Goal: Task Accomplishment & Management: Manage account settings

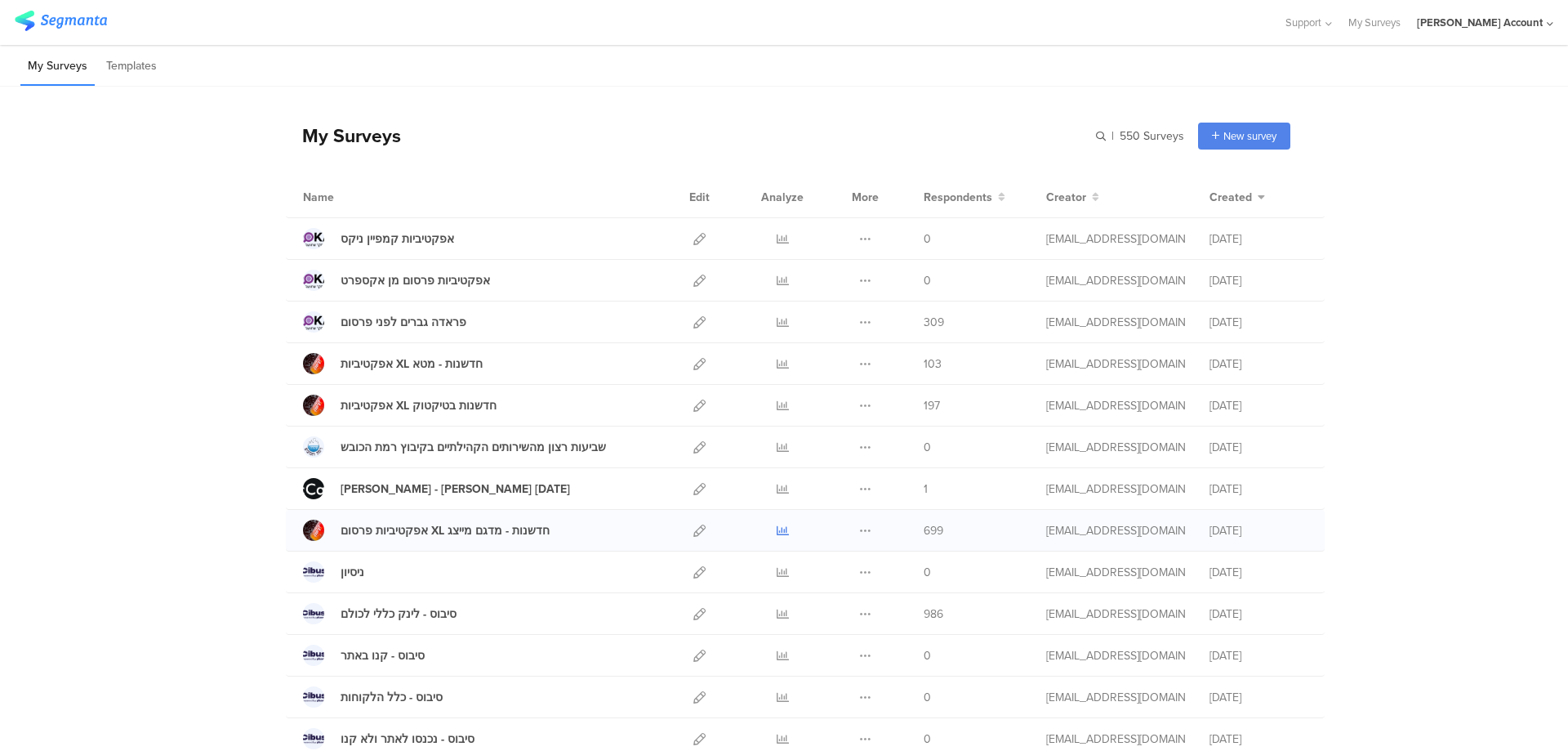
click at [776, 527] on icon at bounding box center [782, 531] width 13 height 13
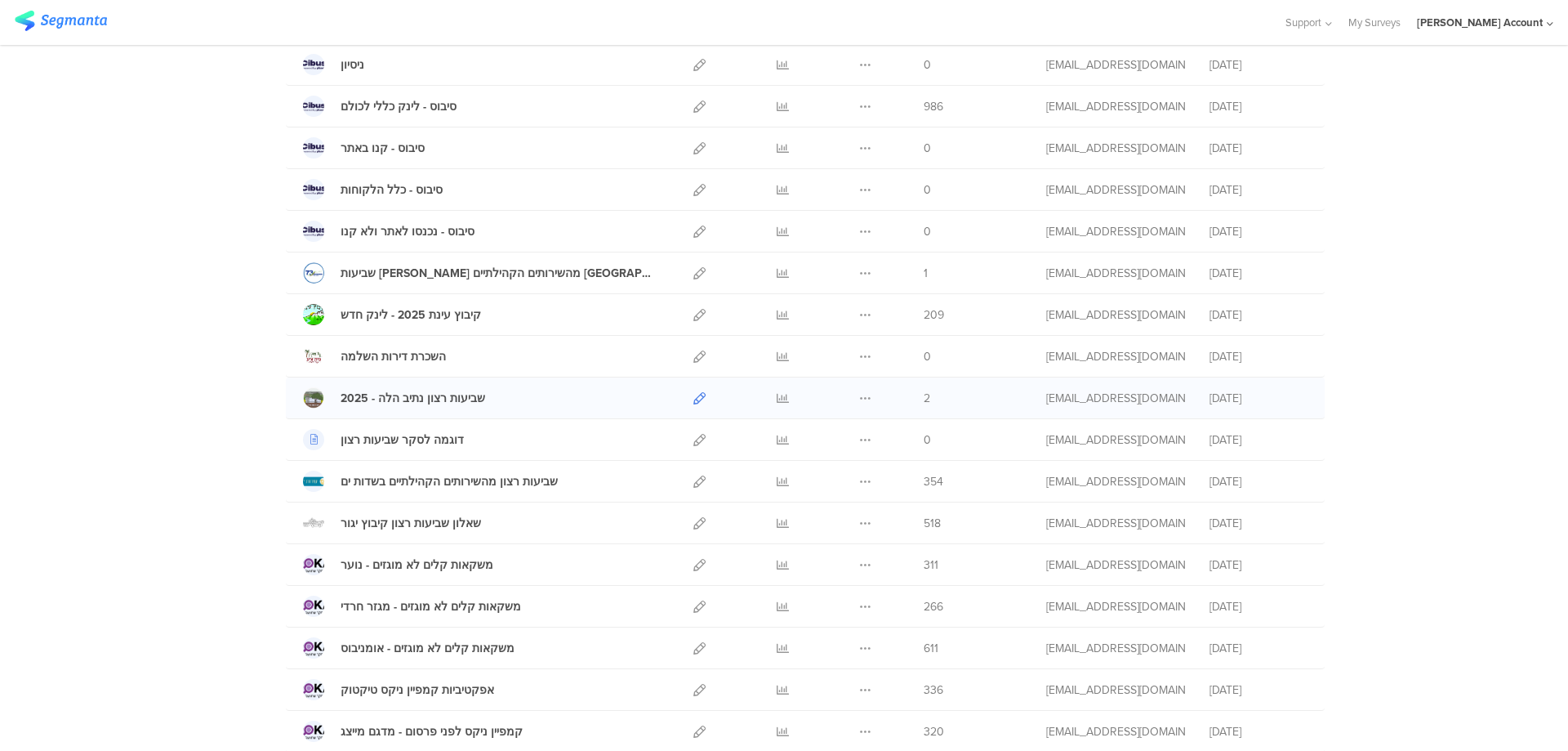
click at [695, 400] on icon at bounding box center [699, 398] width 13 height 13
click at [780, 396] on icon at bounding box center [782, 398] width 13 height 13
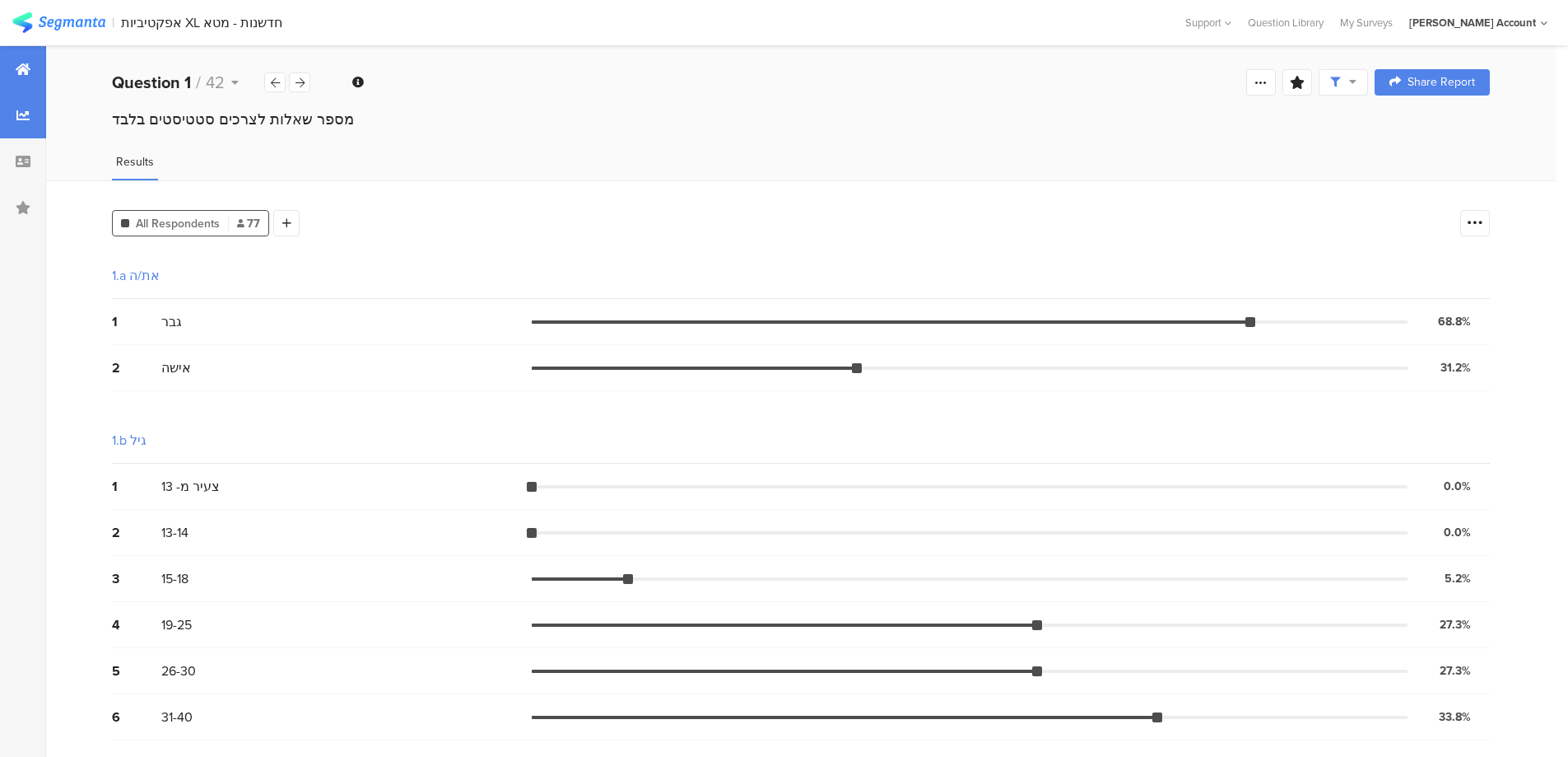
scroll to position [110, 0]
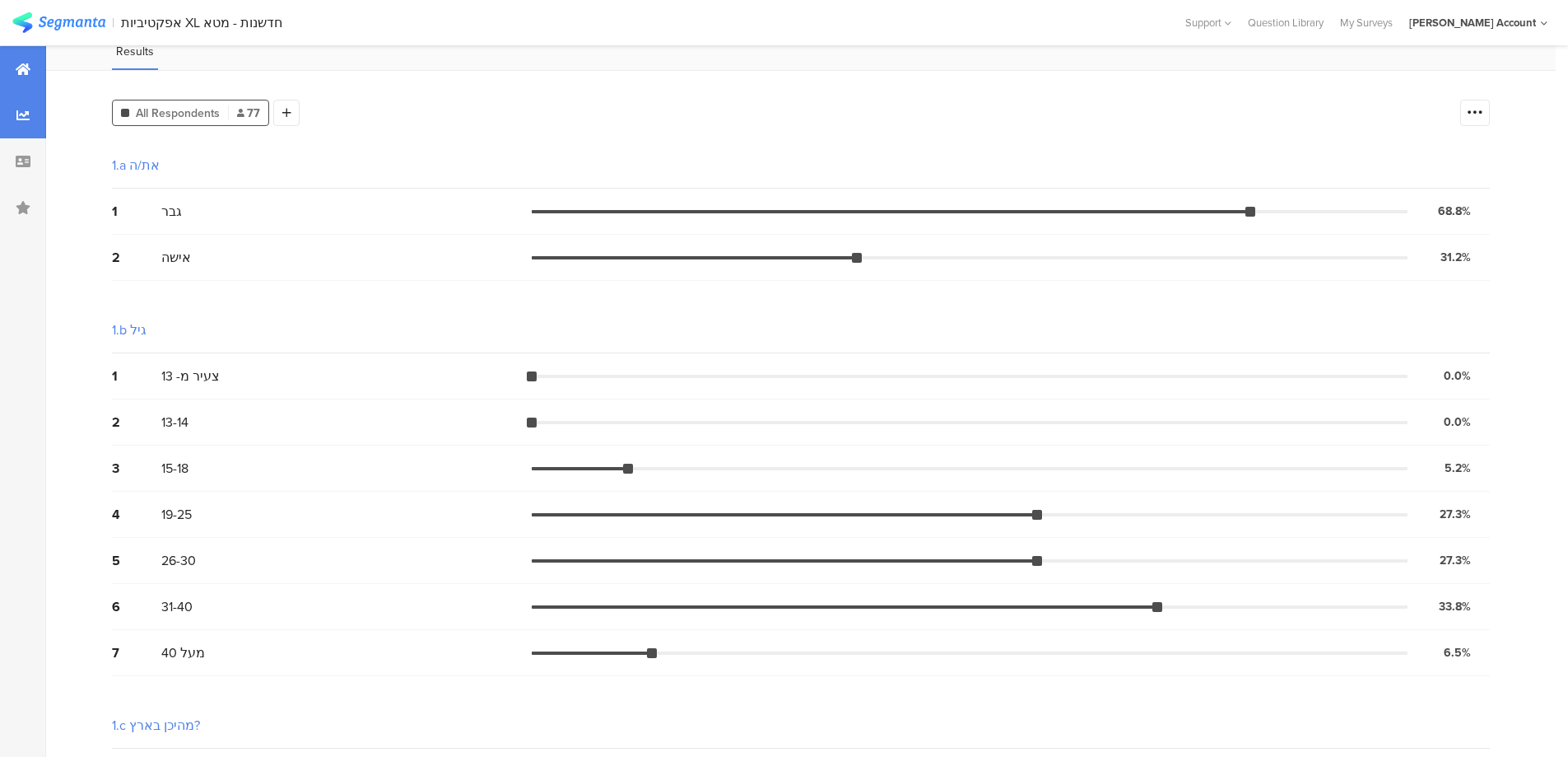
click at [14, 69] on div at bounding box center [23, 69] width 46 height 46
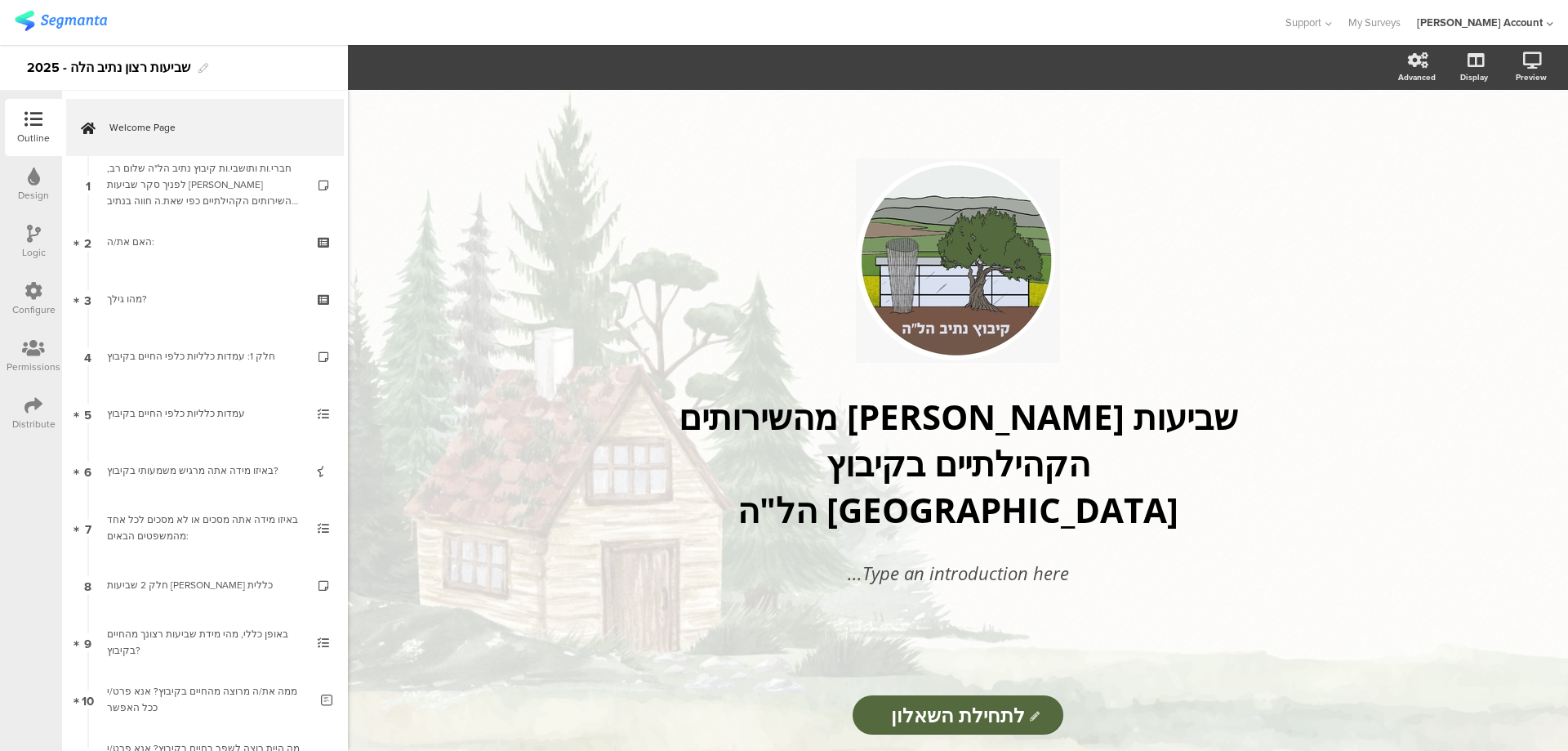
scroll to position [3988, 0]
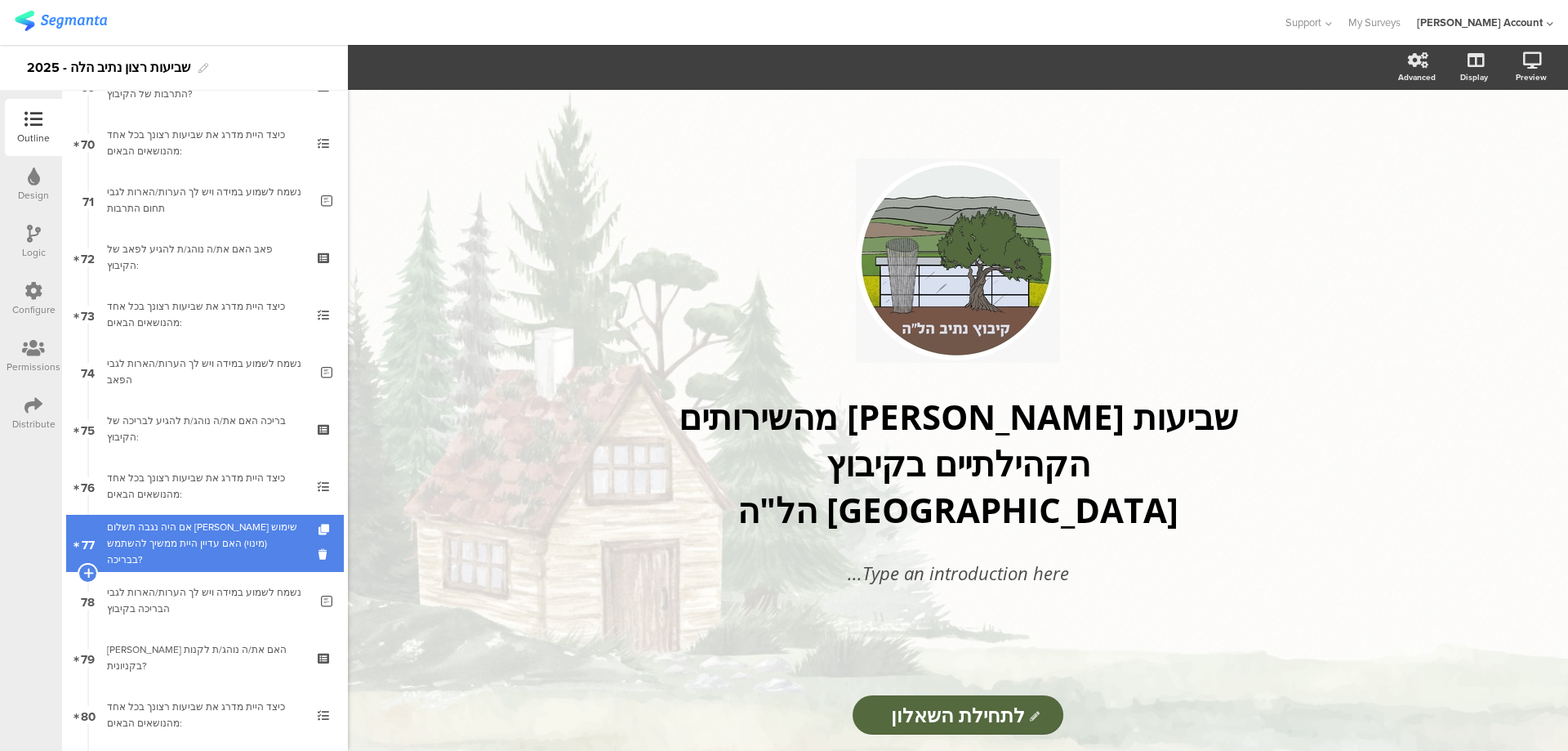
click at [217, 540] on div "אם היה נגבה תשלום בגין שימוש (מינוי) האם עדיין היית ממשיך להשתמש בבריכה?" at bounding box center [204, 543] width 195 height 49
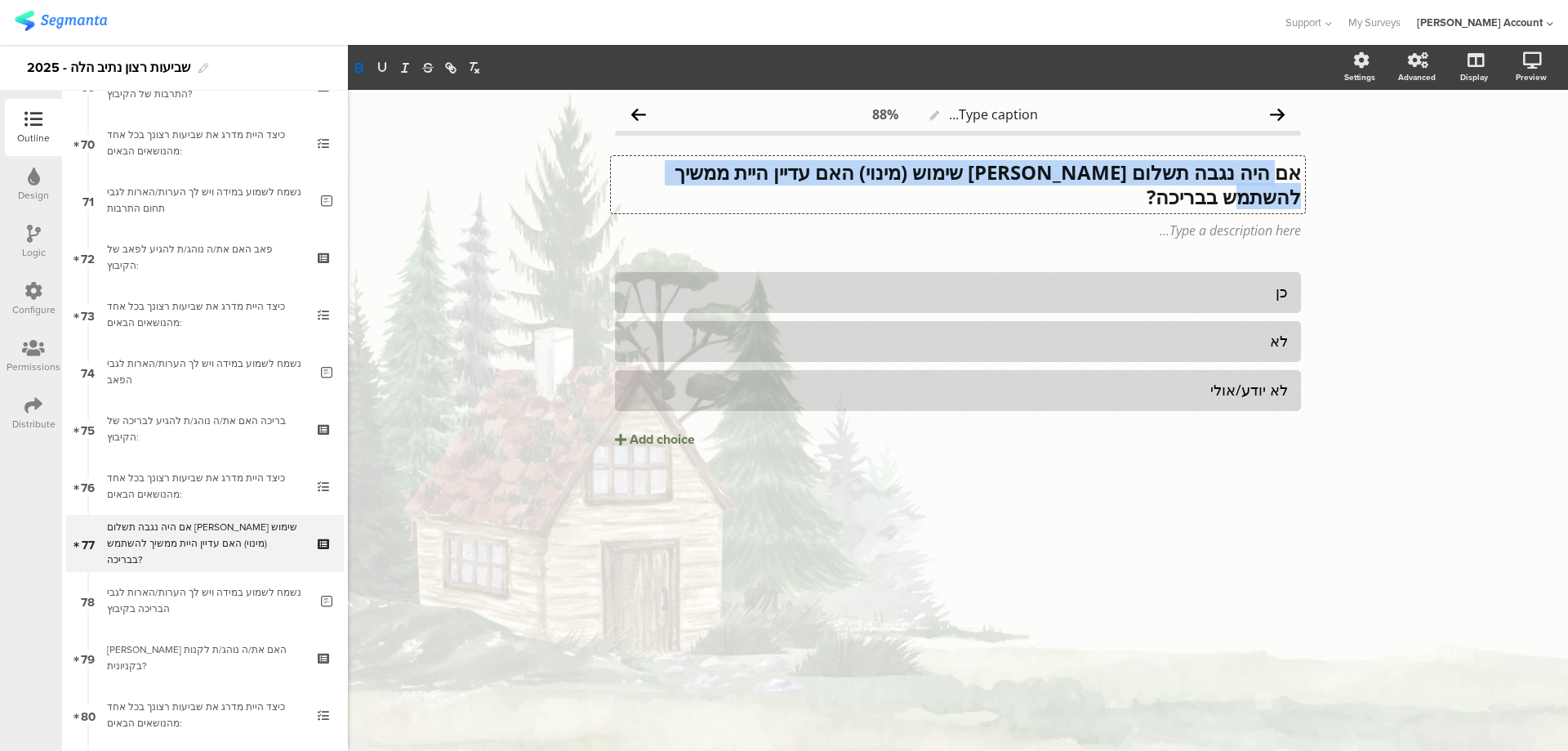
scroll to position [1, 0]
drag, startPoint x: 1214, startPoint y: 193, endPoint x: 1298, endPoint y: 168, distance: 87.6
click at [1298, 168] on div "אם היה נגבה תשלום בגין שימוש (מינוי) האם עדיין היית ממשיך להשתמש בבריכה? אם היה…" at bounding box center [957, 184] width 694 height 58
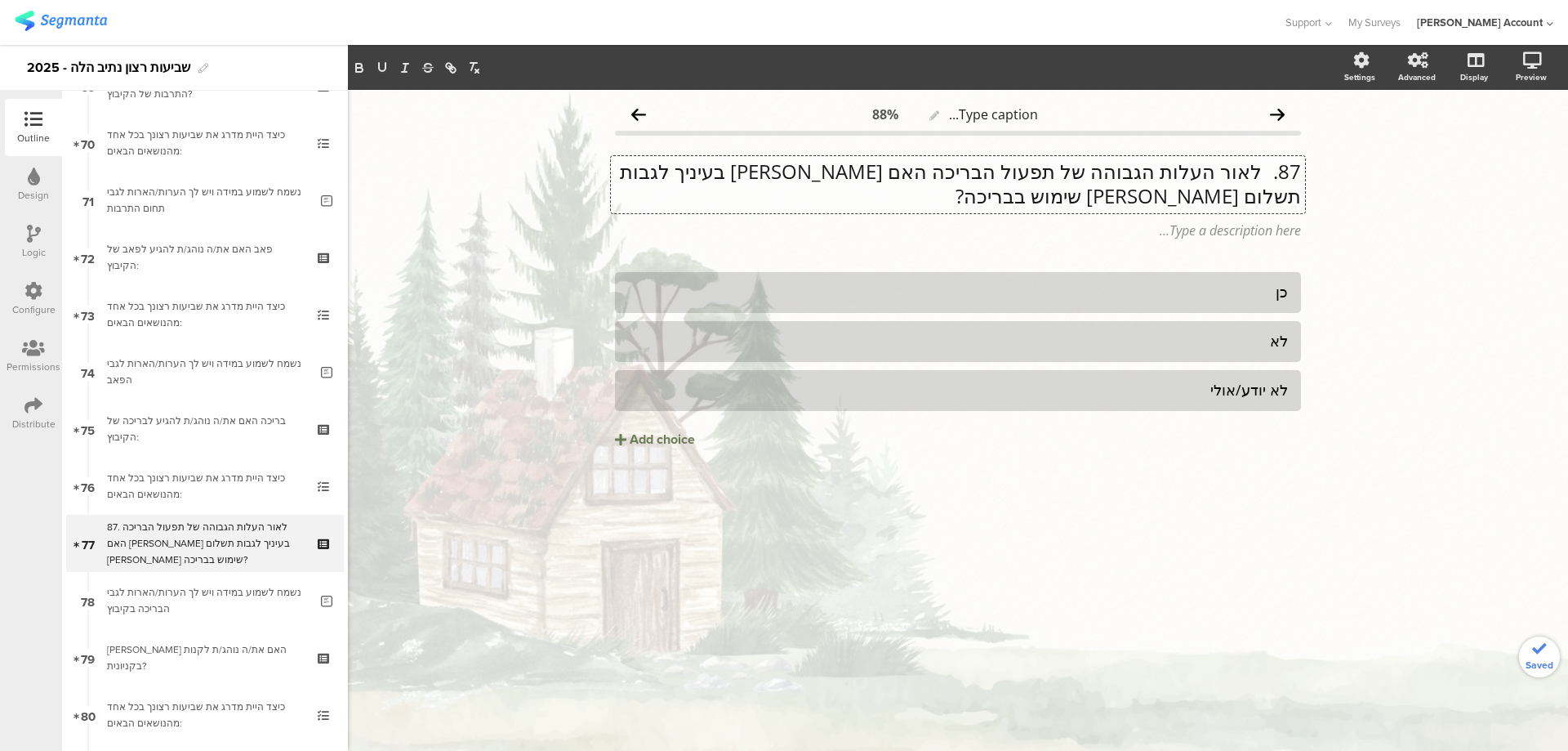
click at [1261, 172] on p "87. לאור העלות הגבוהה של תפעול הבריכה האם סביר בעיניך לגבות תשלום בגין שימוש בב…" at bounding box center [957, 184] width 686 height 49
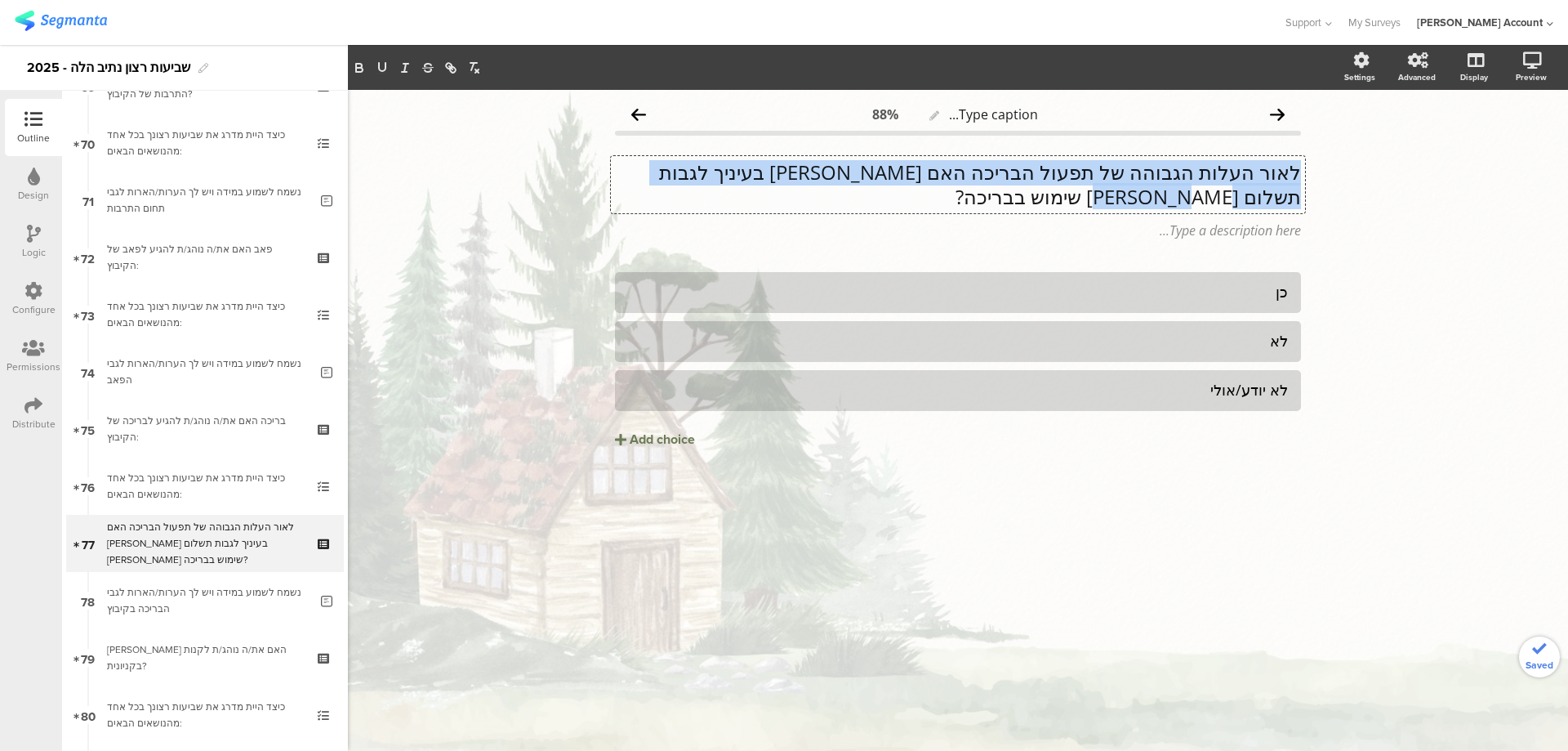
drag, startPoint x: 1300, startPoint y: 171, endPoint x: 1207, endPoint y: 194, distance: 95.8
click at [1207, 194] on p "לאור העלות הגבוהה של תפעול הבריכה האם סביר בעיניך לגבות תשלום בגין שימוש בבריכה?" at bounding box center [957, 184] width 686 height 49
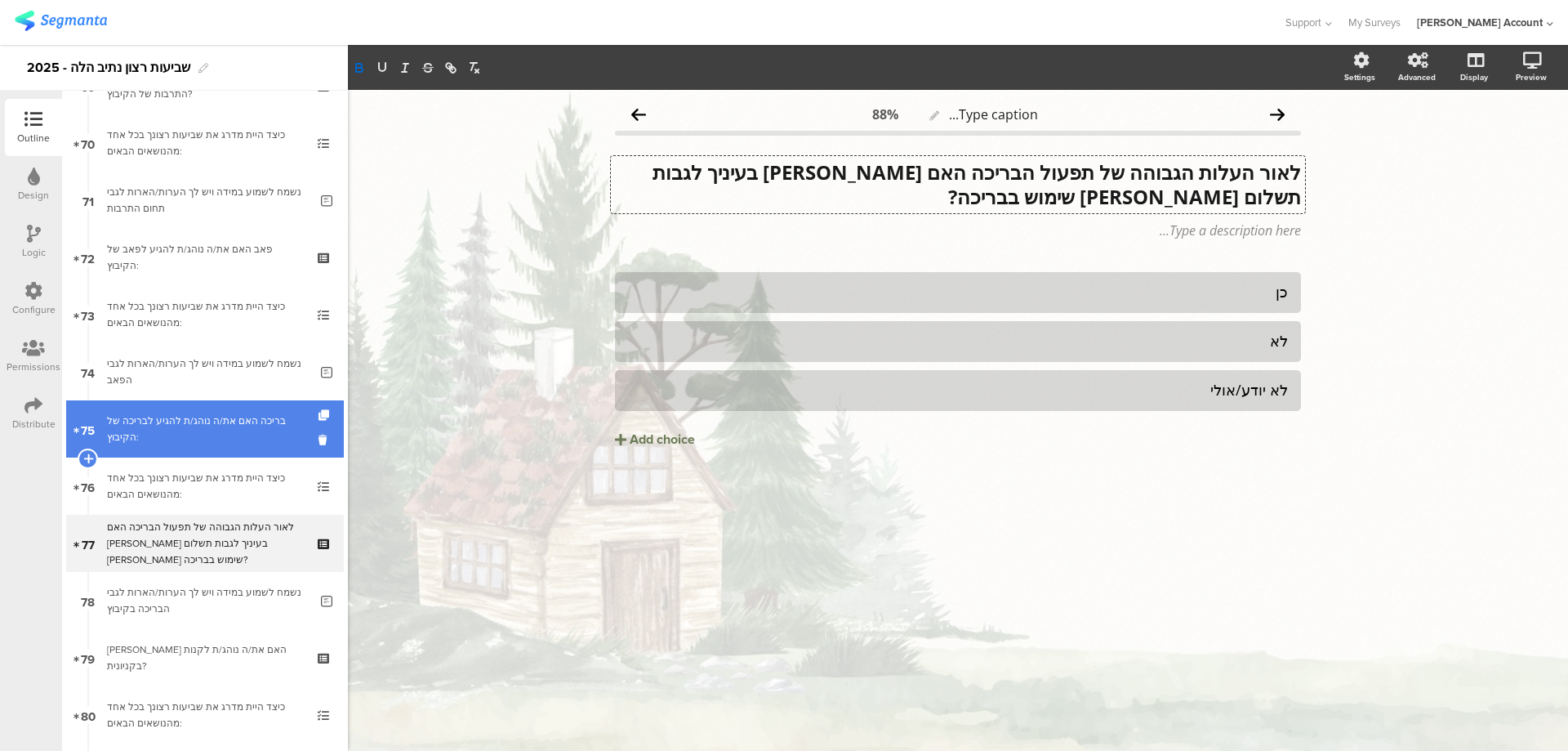
click at [233, 421] on div "בריכה האם את/ה נוהג/ת להגיע לבריכה של הקיבוץ:" at bounding box center [204, 428] width 195 height 33
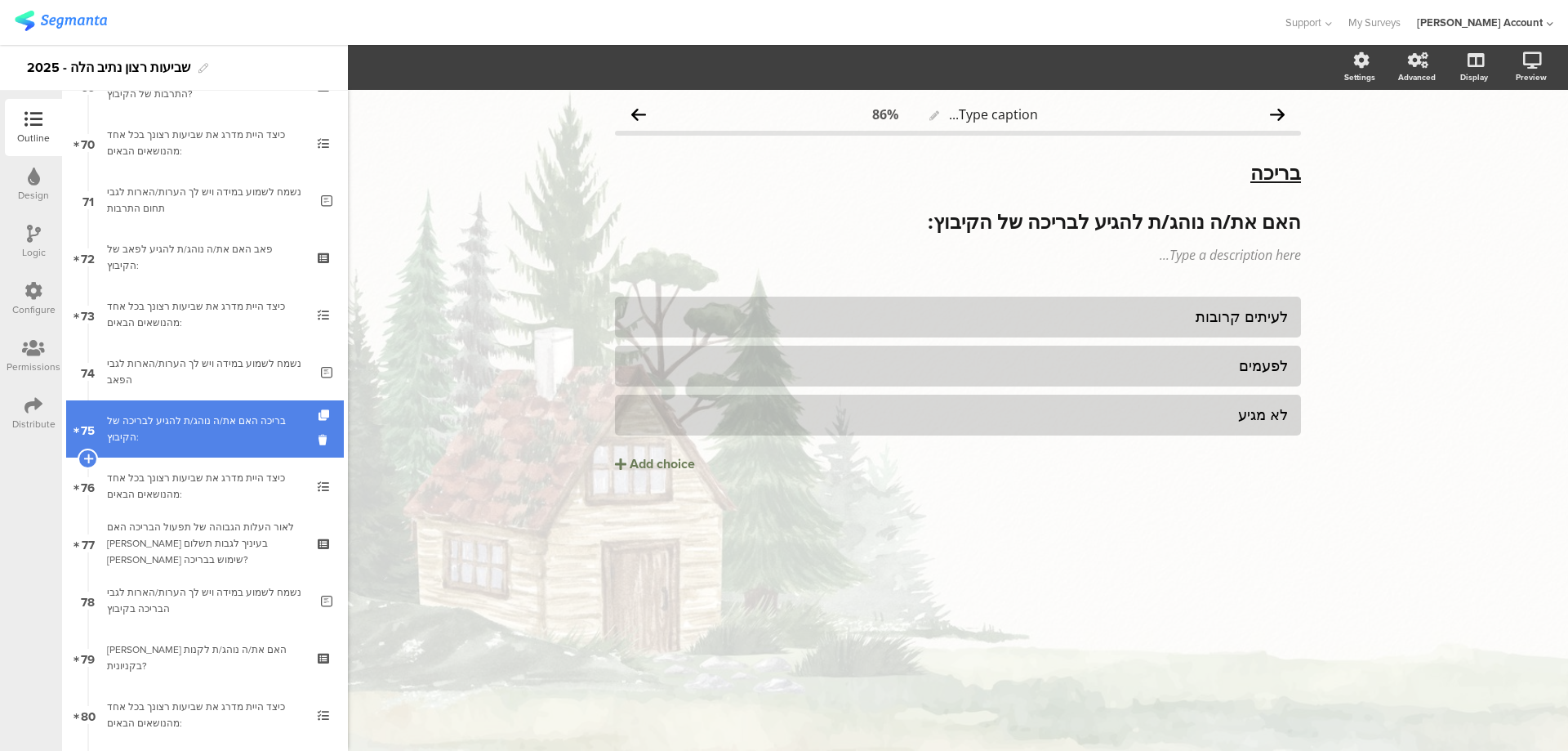
click at [234, 421] on div "בריכה האם את/ה נוהג/ת להגיע לבריכה של הקיבוץ:" at bounding box center [204, 428] width 195 height 33
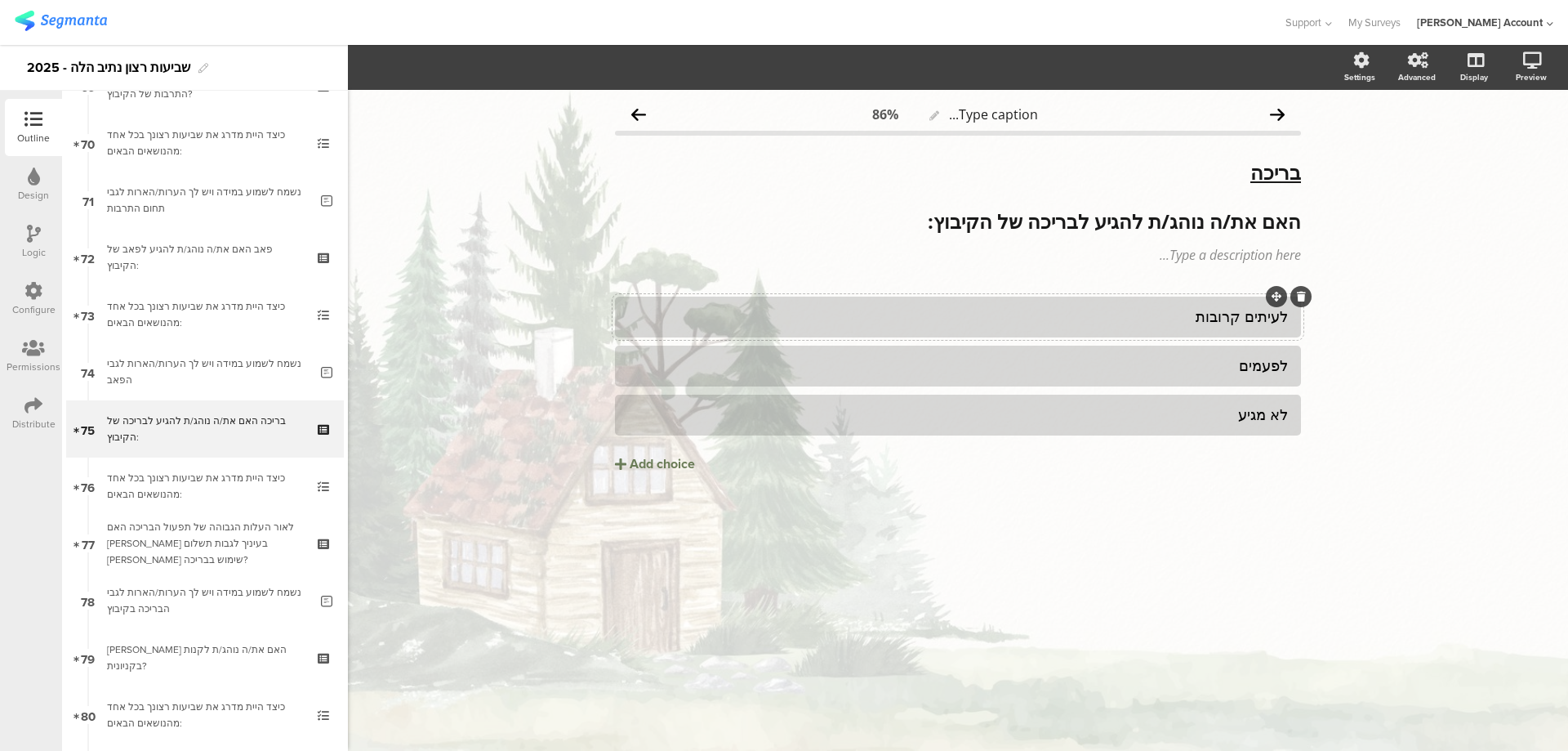
click at [1201, 323] on div "לעיתים קרובות" at bounding box center [957, 316] width 660 height 19
click at [1202, 323] on div "לעיתים קרובות" at bounding box center [957, 316] width 660 height 19
paste div
click at [1198, 369] on div "לפעמים" at bounding box center [957, 365] width 660 height 19
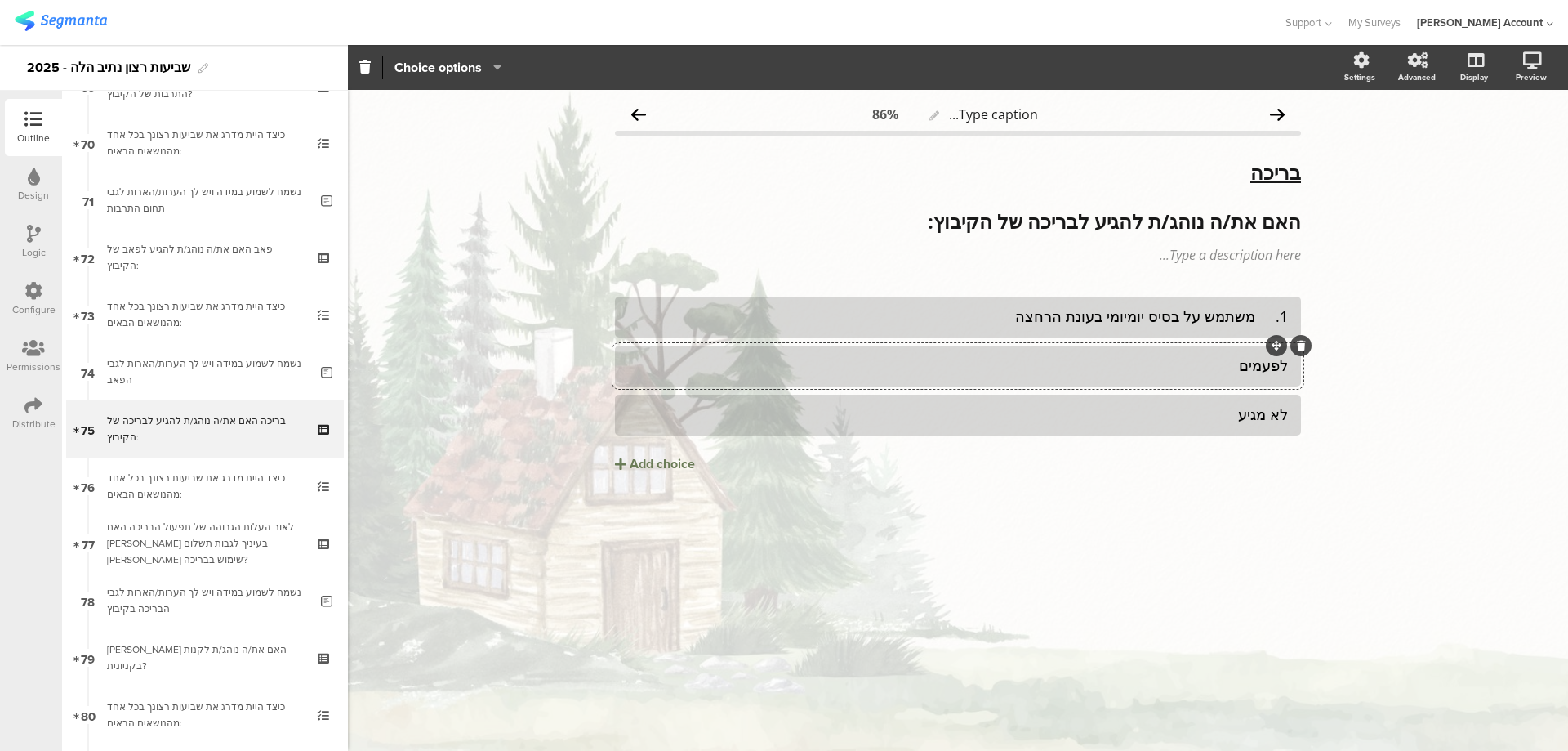
click at [1198, 369] on div "לפעמים" at bounding box center [957, 365] width 660 height 19
paste div
drag, startPoint x: 1267, startPoint y: 415, endPoint x: 1222, endPoint y: 416, distance: 45.0
click at [1222, 416] on div "לא מגיע" at bounding box center [957, 415] width 660 height 19
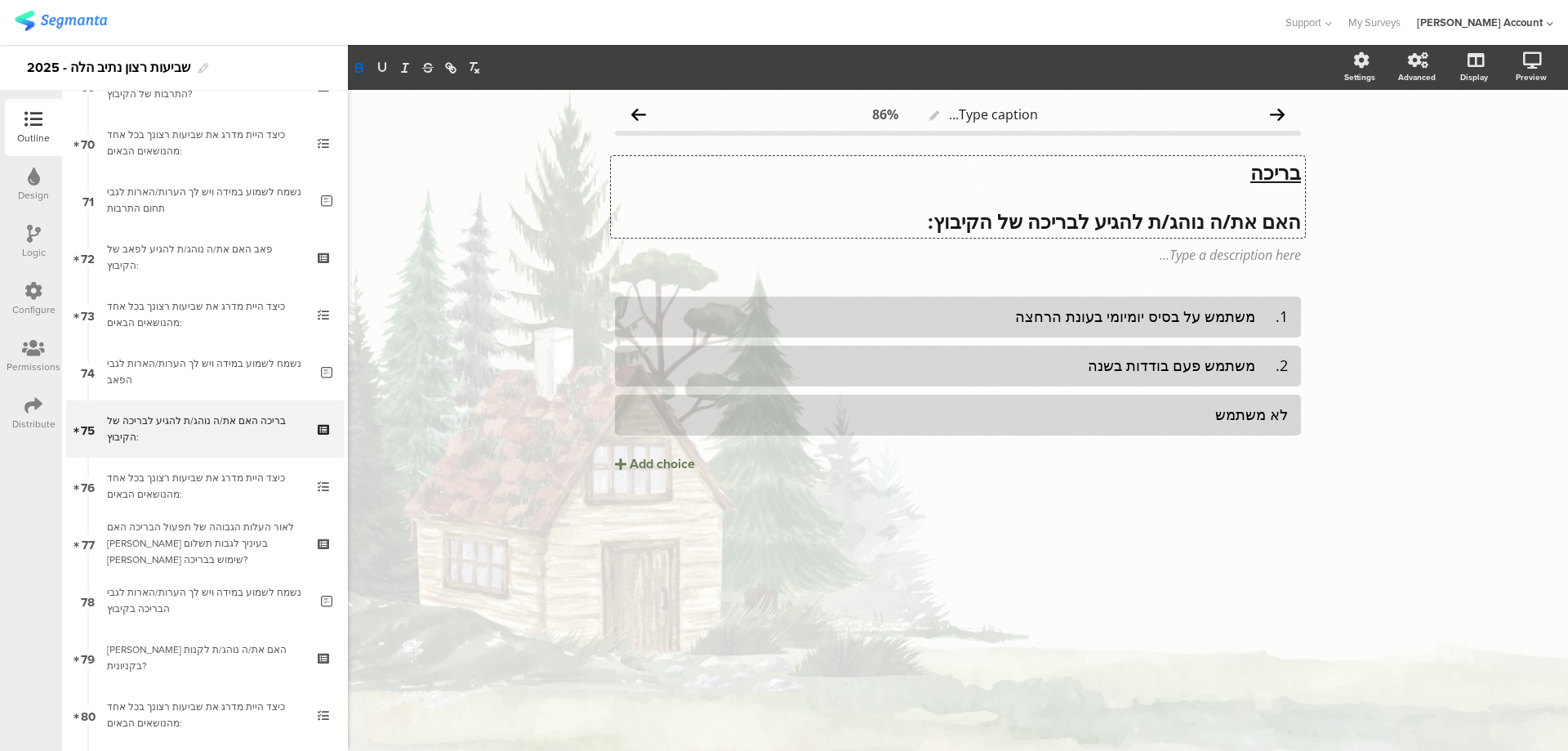
scroll to position [1, 0]
drag, startPoint x: 1130, startPoint y: 219, endPoint x: 1085, endPoint y: 222, distance: 45.1
click at [1085, 222] on div "בריכה האם את/ה נוהג/ת להגיע לבריכה של הקיבוץ: בריכה האם את/ה נוהג/ת להגיע לבריכ…" at bounding box center [957, 197] width 694 height 82
click at [1264, 314] on div "1. משתמש על בסיס יומיומי בעונת הרחצה" at bounding box center [957, 316] width 660 height 19
click at [1259, 368] on div "2. משתמש פעם בודדות בשנה" at bounding box center [957, 365] width 660 height 19
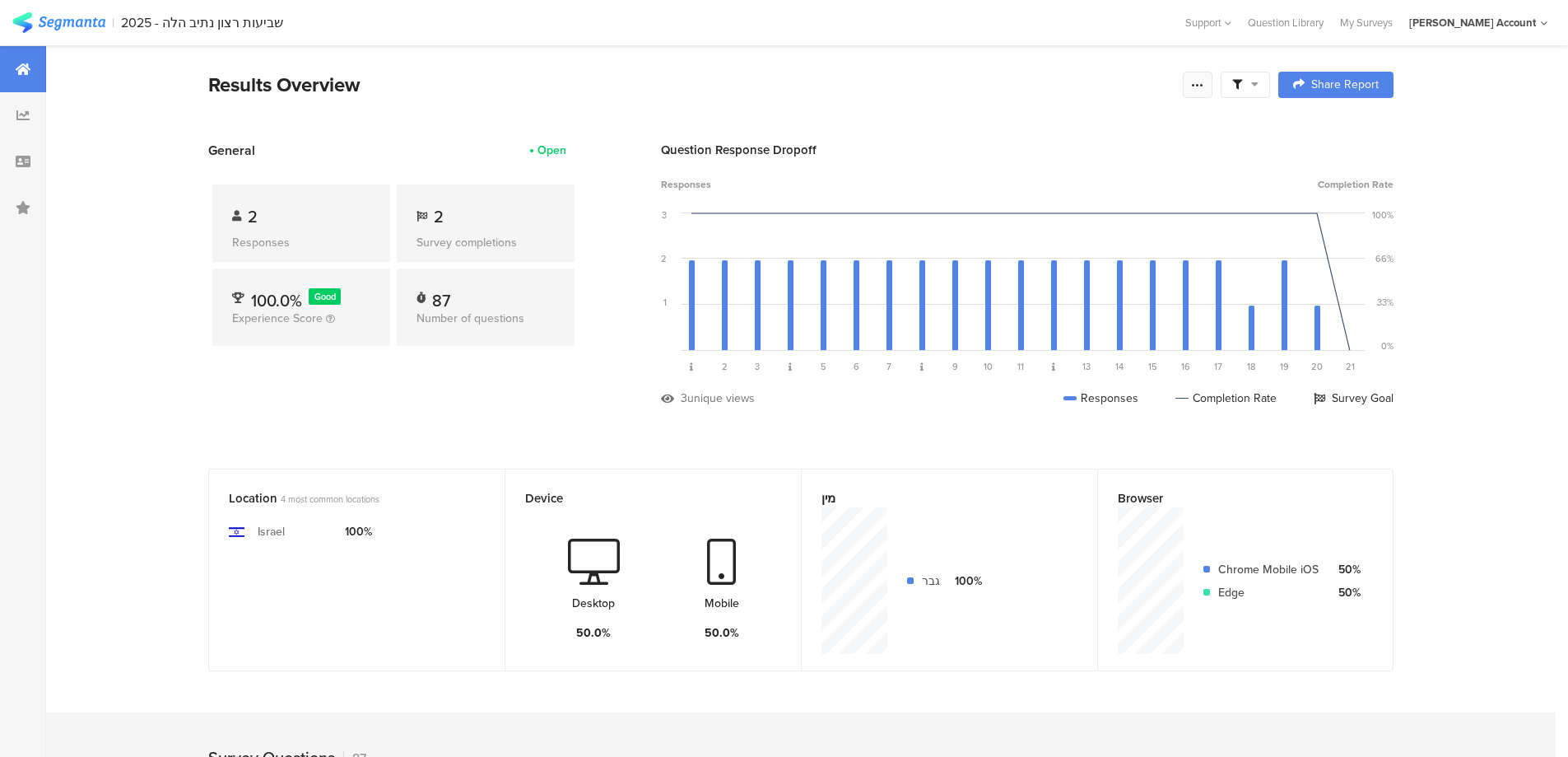
click at [1204, 85] on icon at bounding box center [1198, 85] width 13 height 13
click at [1045, 282] on div "Purge results" at bounding box center [1025, 288] width 68 height 17
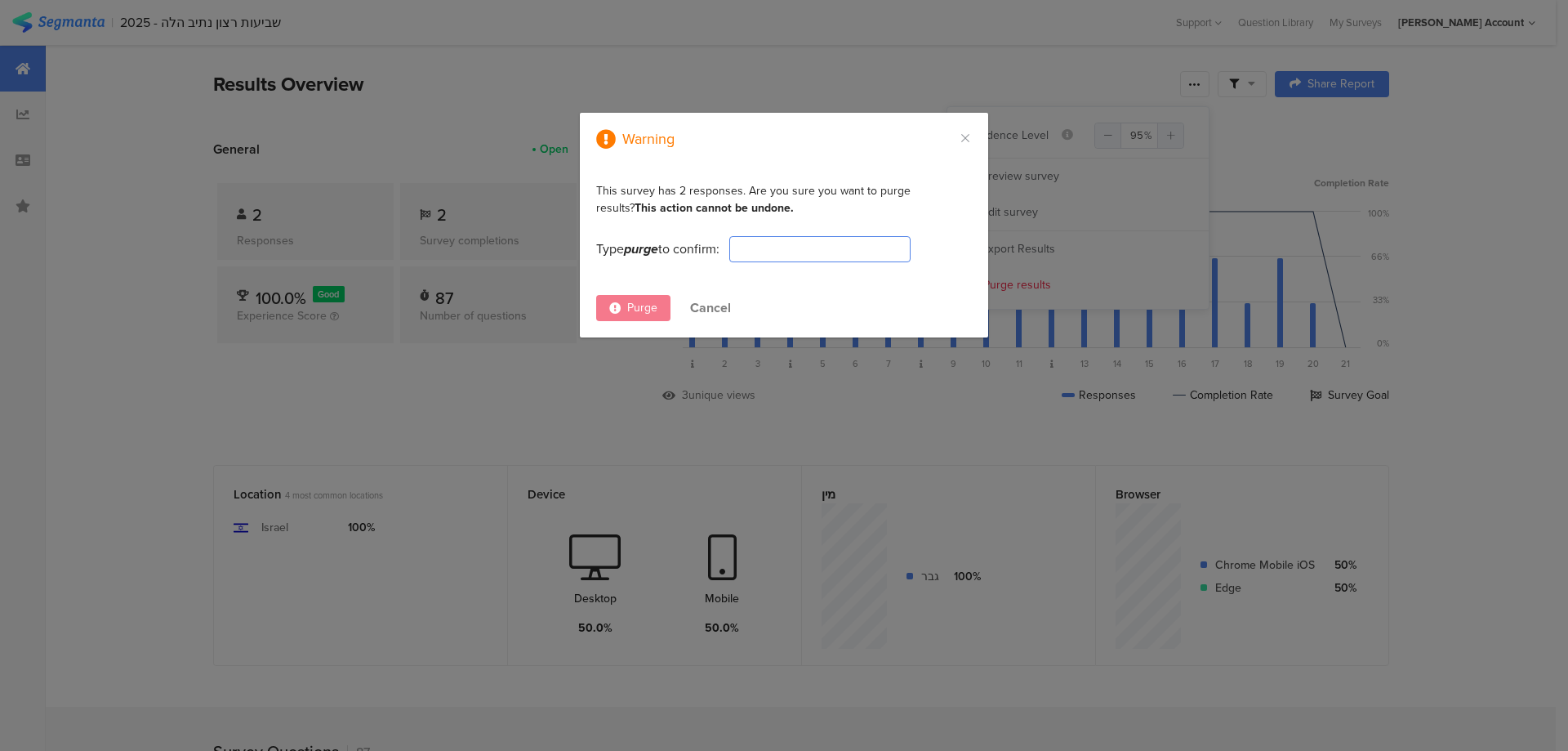
click at [827, 260] on input "dialog" at bounding box center [819, 249] width 181 height 26
type input "PURGE"
click at [646, 310] on span "Purge" at bounding box center [642, 307] width 30 height 18
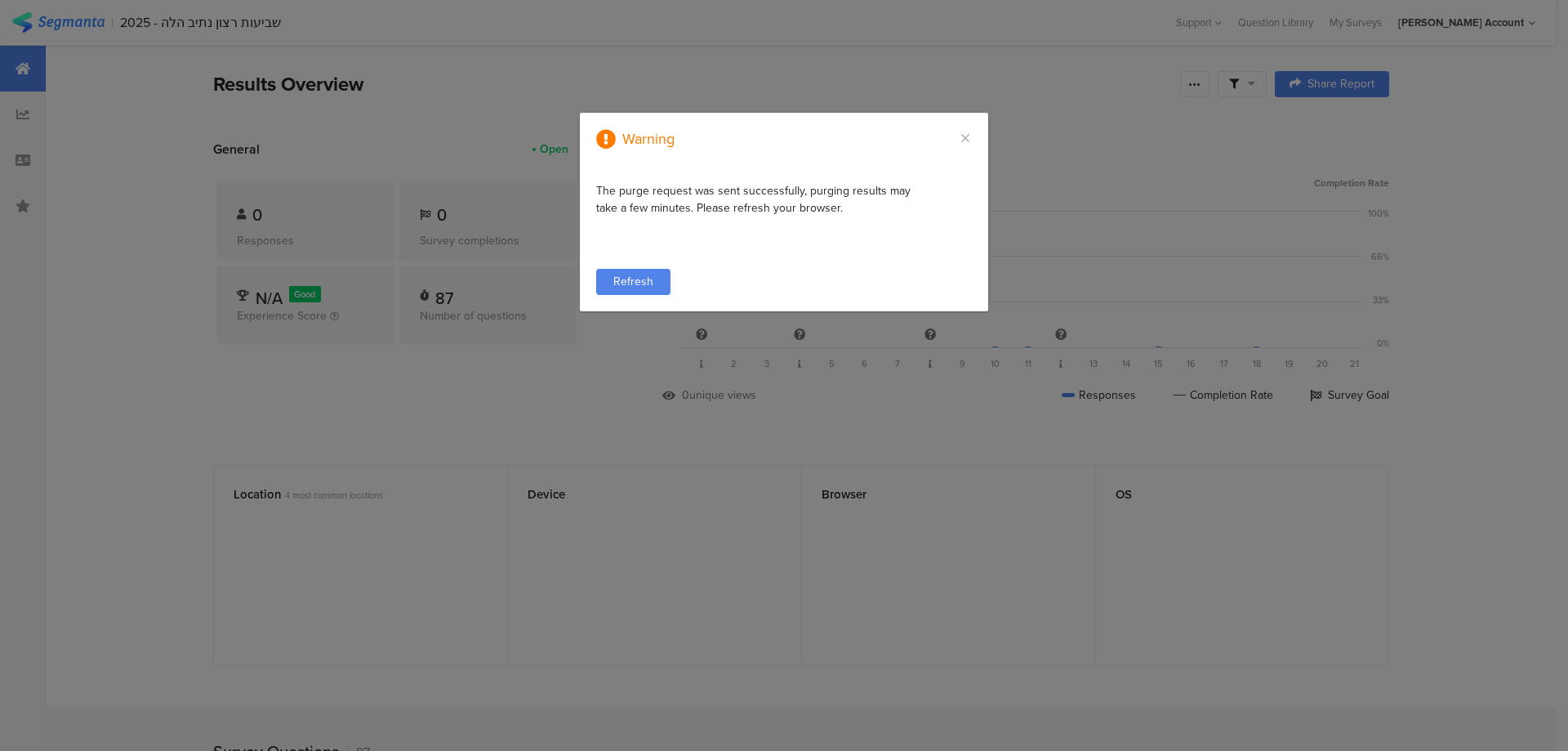
click at [633, 277] on span "Refresh" at bounding box center [633, 281] width 40 height 18
